Goal: Task Accomplishment & Management: Use online tool/utility

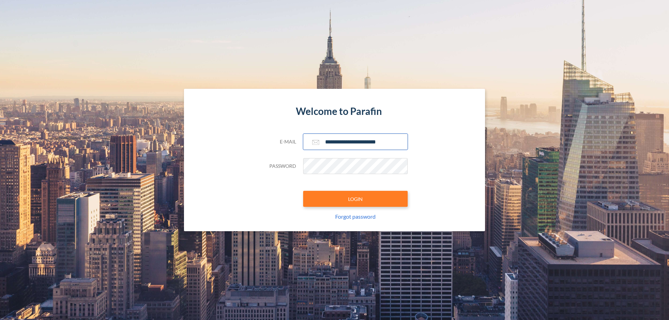
type input "**********"
click at [355, 199] on button "LOGIN" at bounding box center [355, 199] width 104 height 16
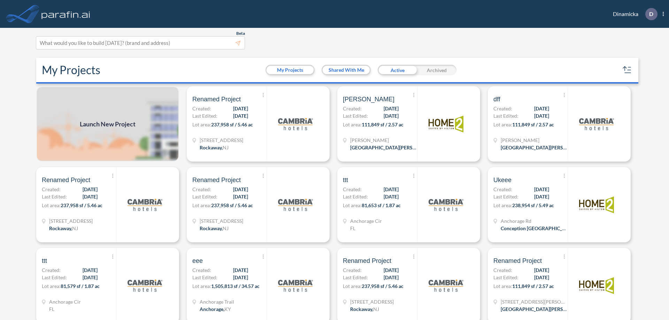
scroll to position [2, 0]
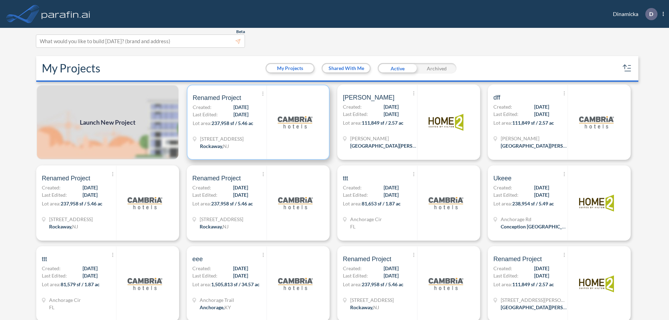
click at [257, 122] on p "Lot area: 237,958 sf / 5.46 ac" at bounding box center [230, 124] width 74 height 10
